Goal: Obtain resource: Download file/media

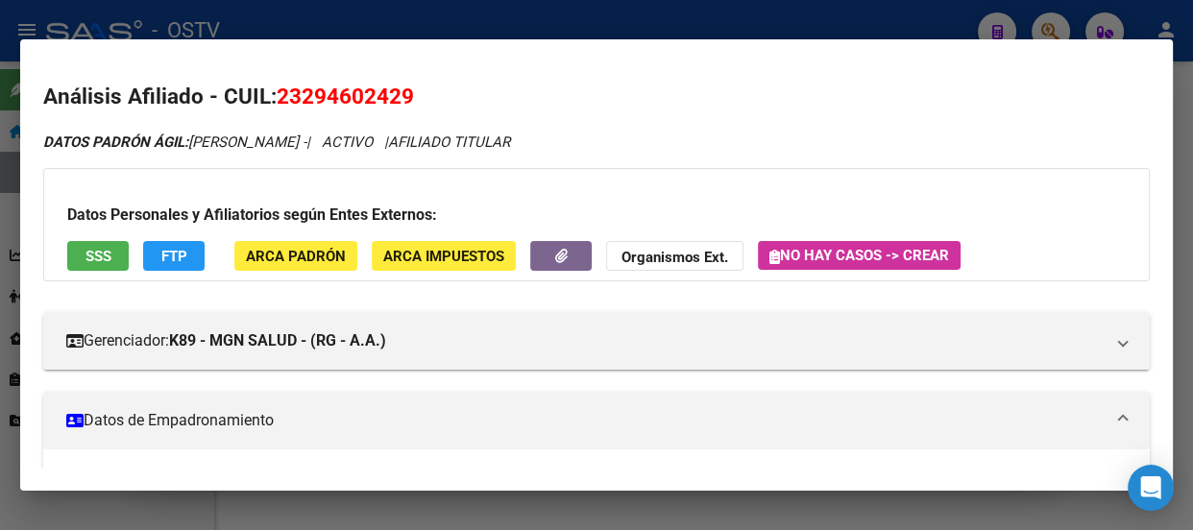
scroll to position [581, 0]
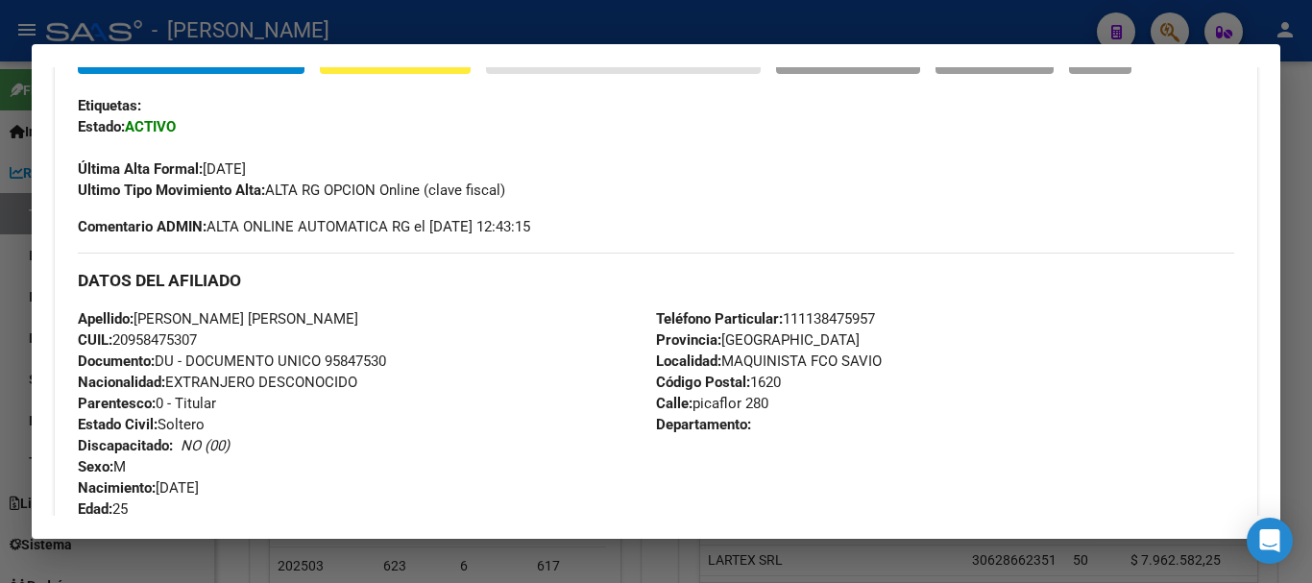
scroll to position [368, 0]
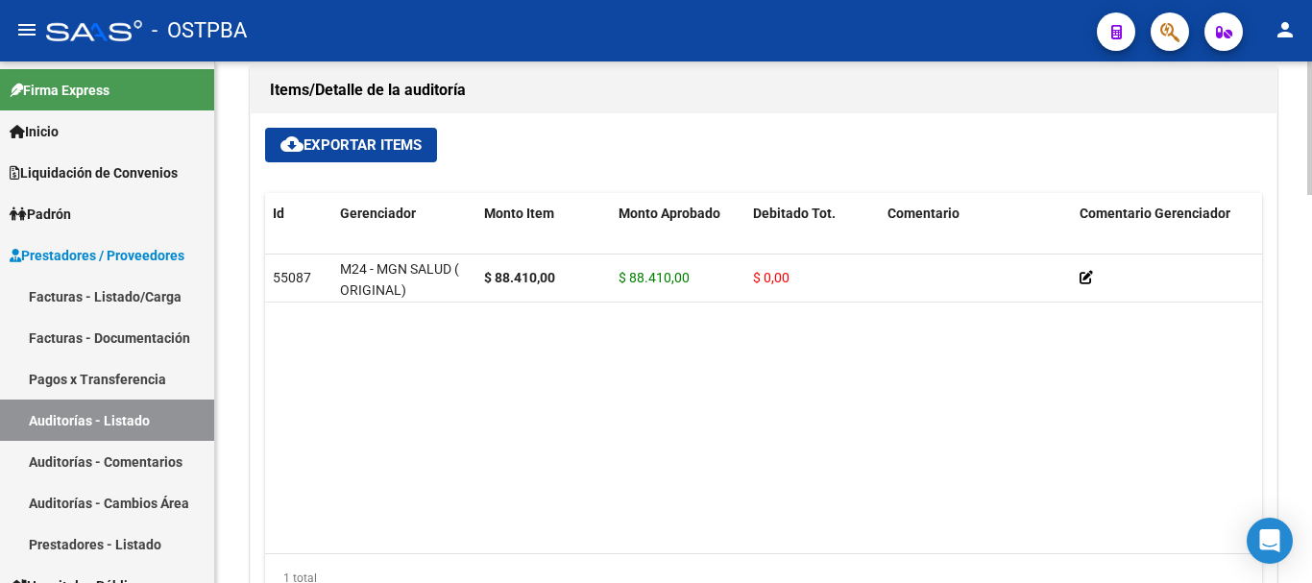
scroll to position [1345, 0]
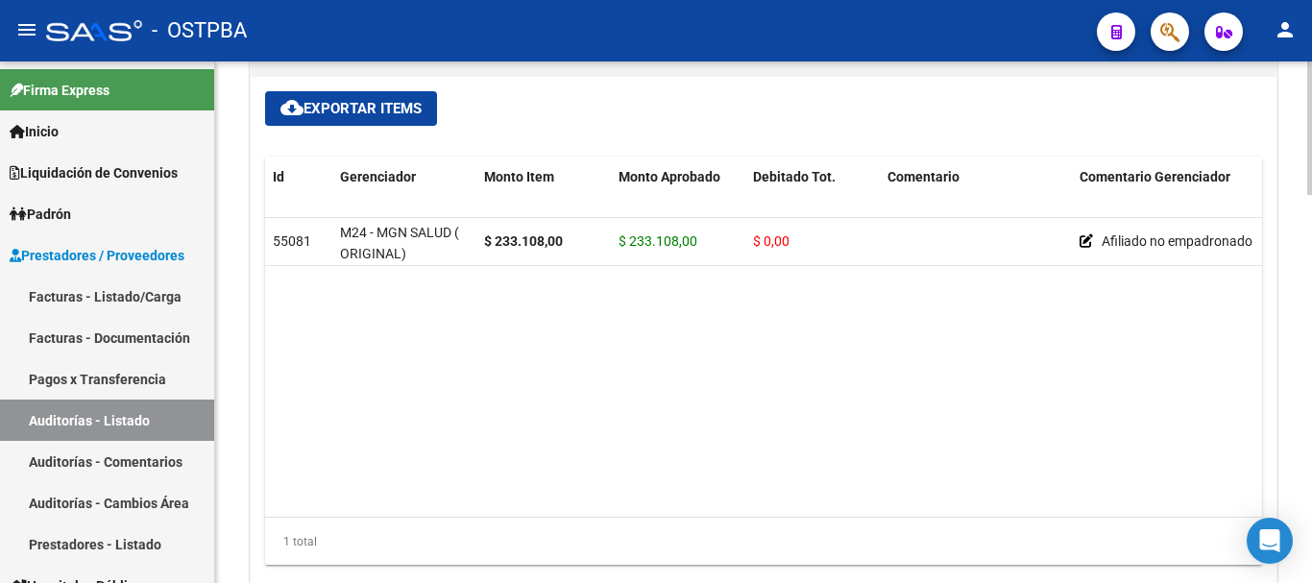
scroll to position [1234, 0]
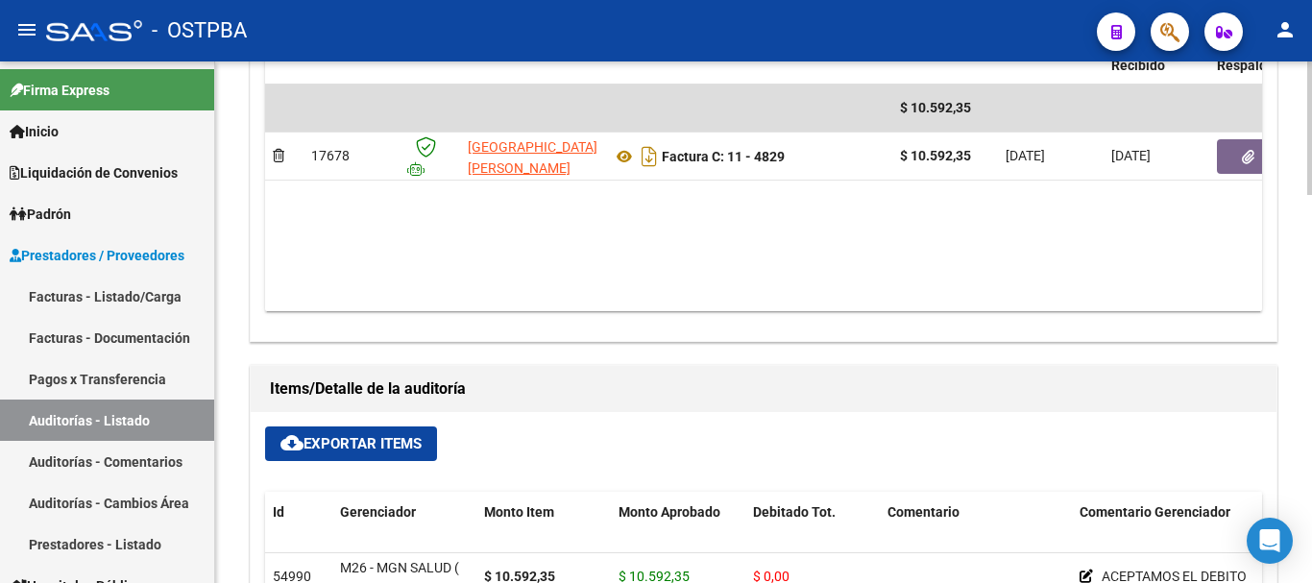
scroll to position [1522, 0]
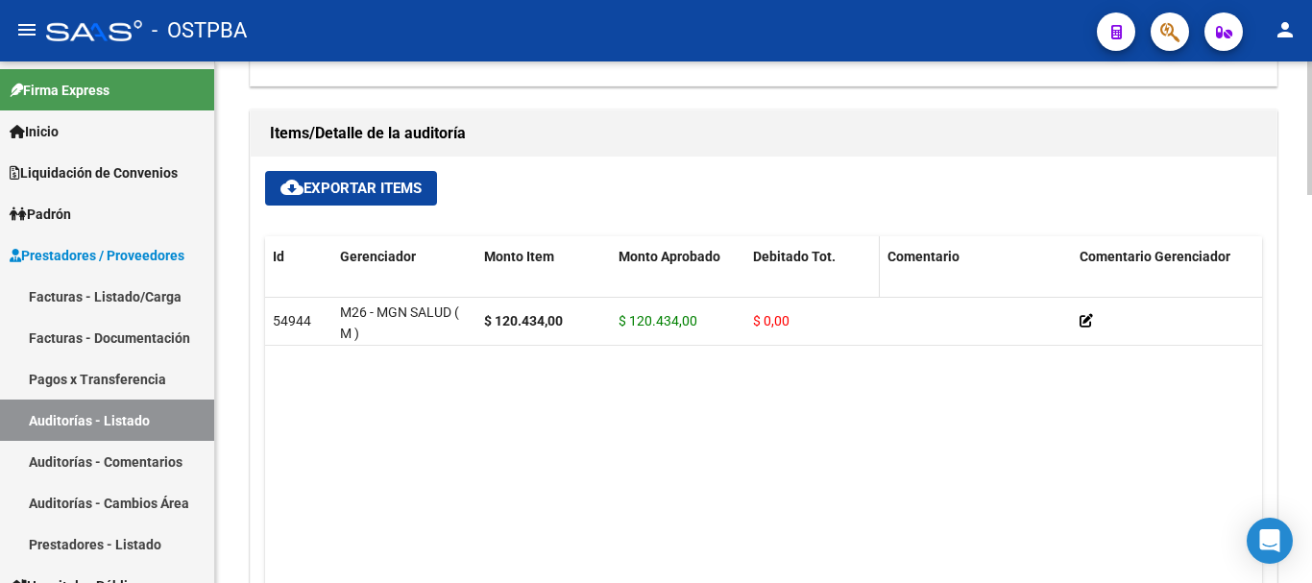
scroll to position [1234, 0]
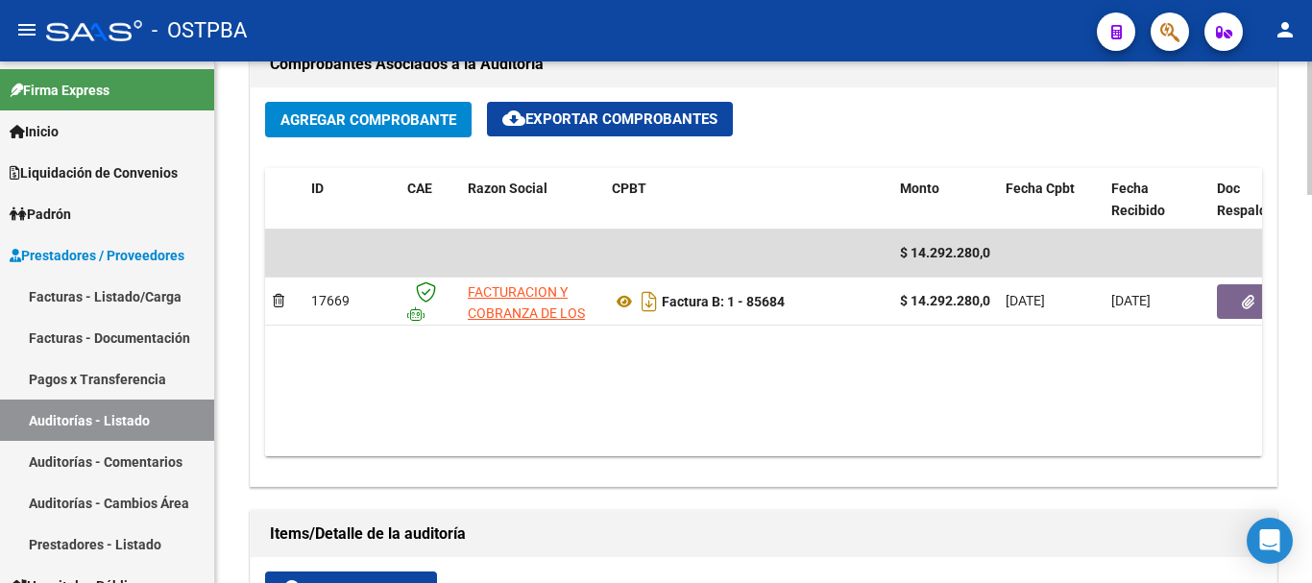
scroll to position [850, 0]
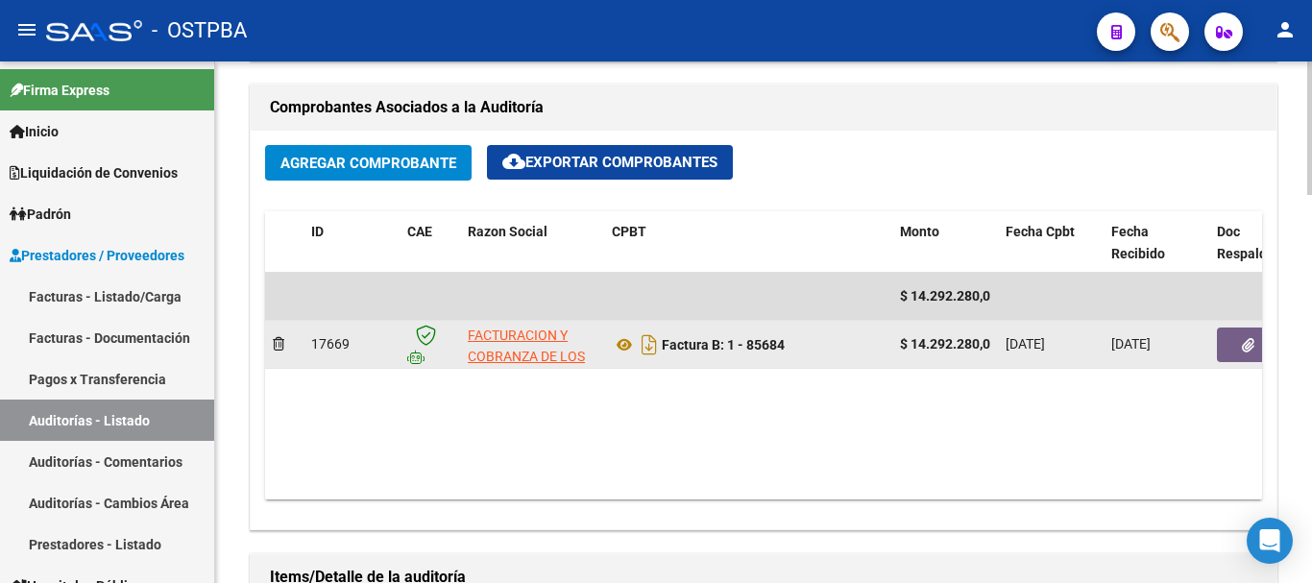
click at [1247, 343] on icon "button" at bounding box center [1248, 345] width 12 height 14
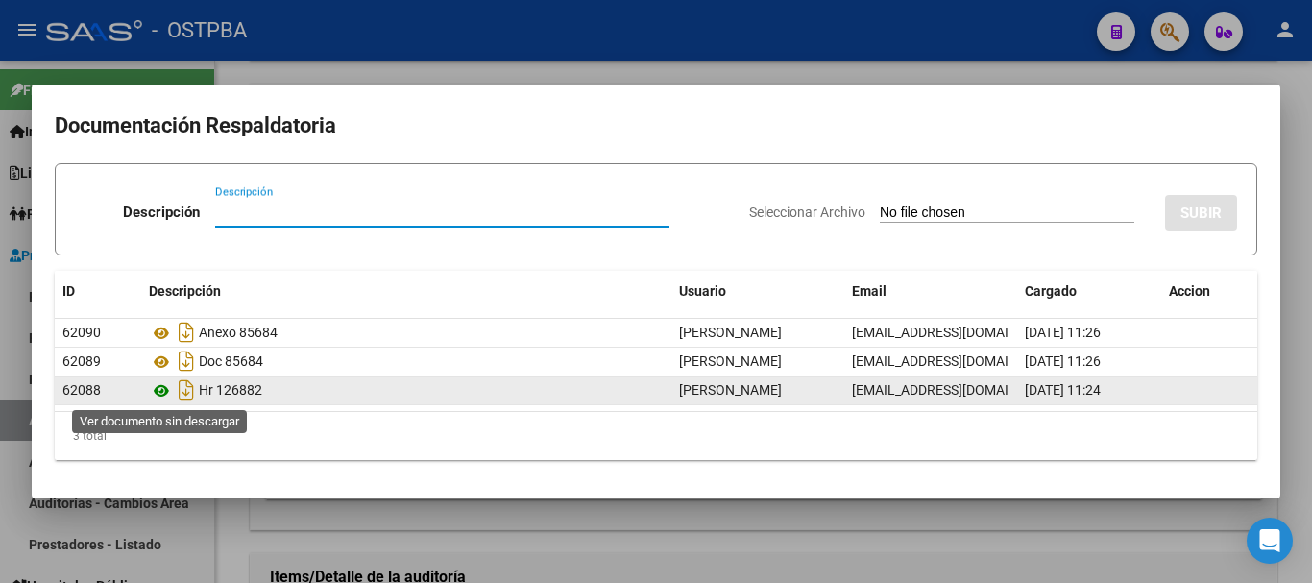
click at [162, 391] on icon at bounding box center [161, 390] width 25 height 23
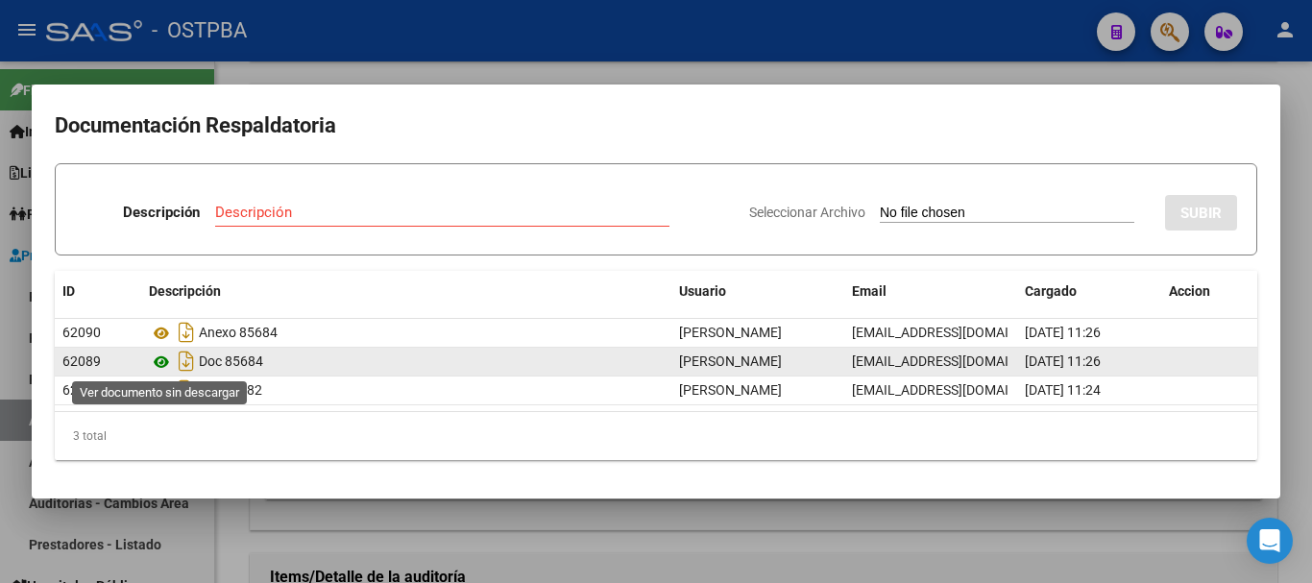
click at [159, 361] on icon at bounding box center [161, 362] width 25 height 23
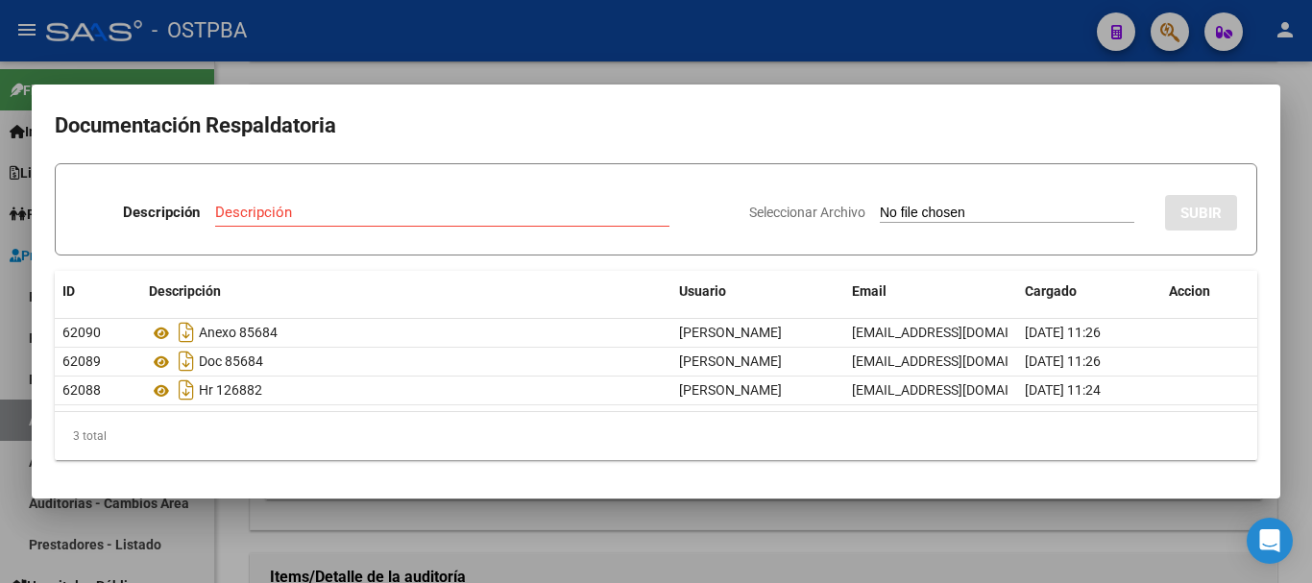
click at [506, 32] on div at bounding box center [656, 291] width 1312 height 583
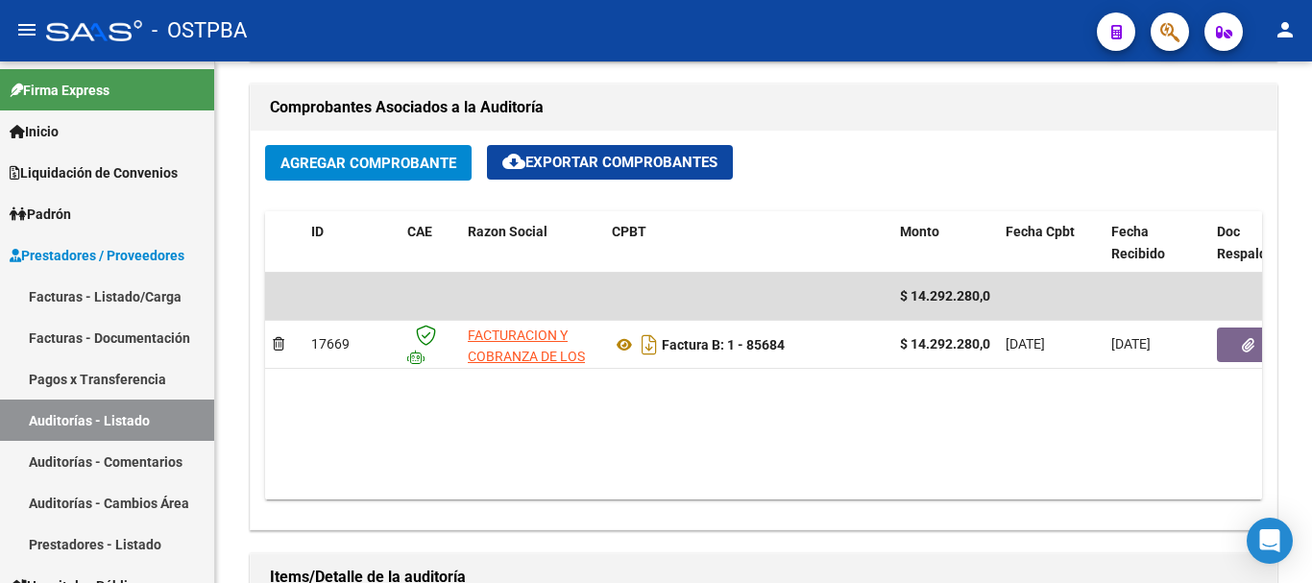
click at [588, 53] on mat-toolbar "menu - OSTPBA person" at bounding box center [656, 30] width 1312 height 61
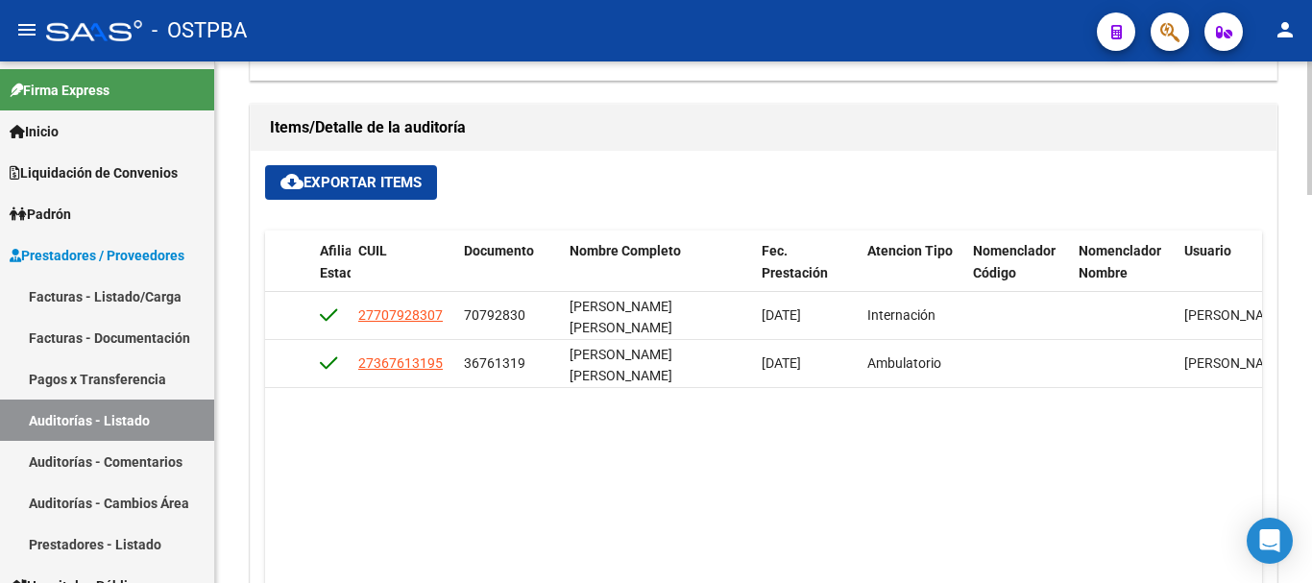
scroll to position [1330, 0]
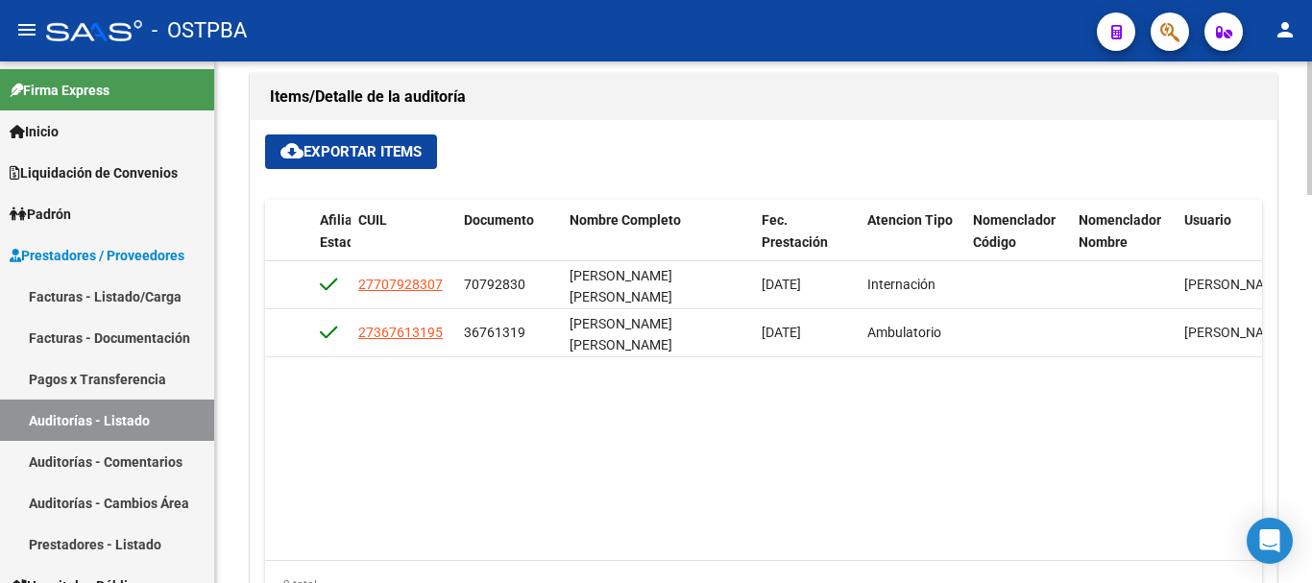
click at [683, 426] on datatable-body "54938 M26 - MGN SALUD ( M ) $ 13.364.229,00 $ 13.364.229,00 $ 0,00 27707928307 …" at bounding box center [763, 410] width 997 height 299
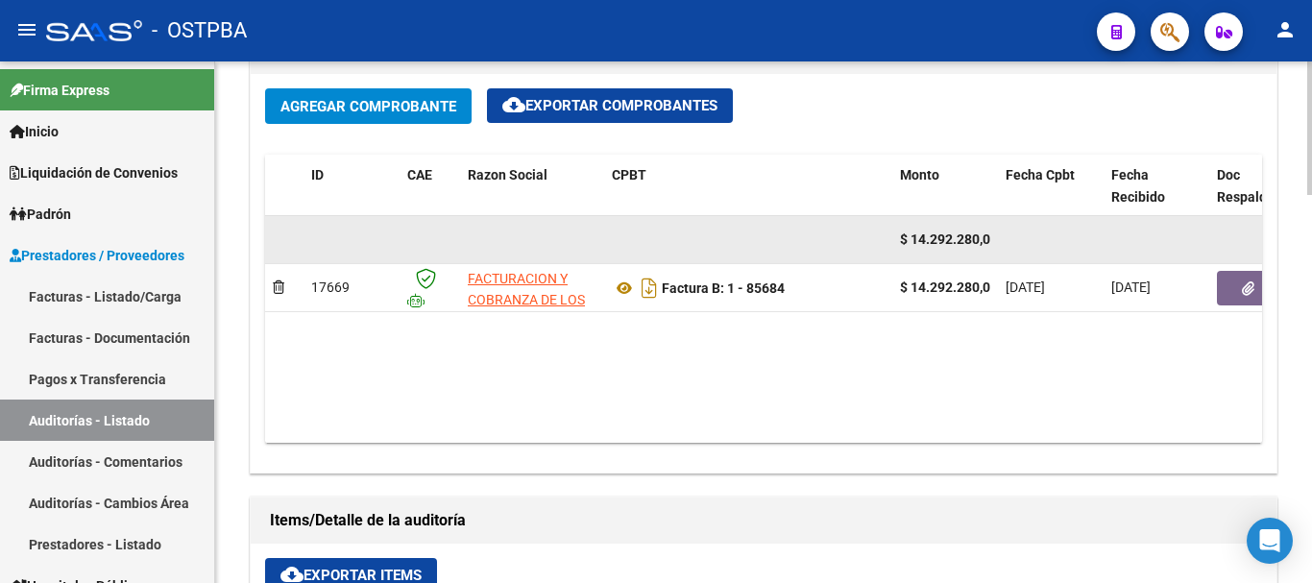
scroll to position [850, 0]
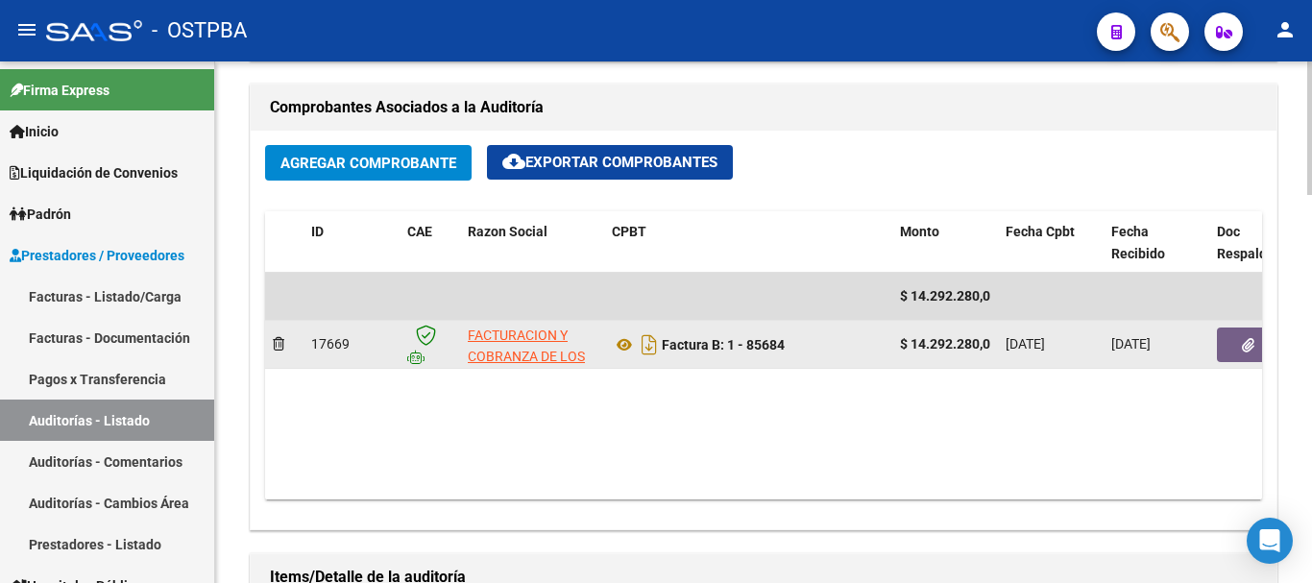
click at [1254, 353] on button "button" at bounding box center [1247, 345] width 61 height 35
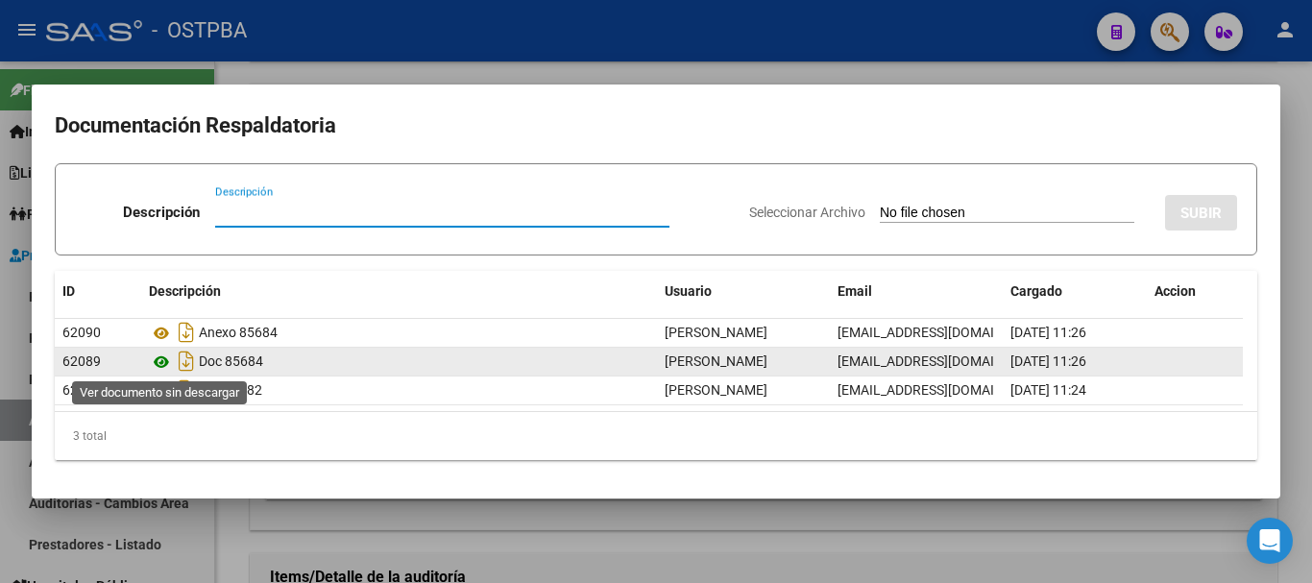
click at [158, 354] on icon at bounding box center [161, 362] width 25 height 23
